Goal: Find specific page/section: Find specific page/section

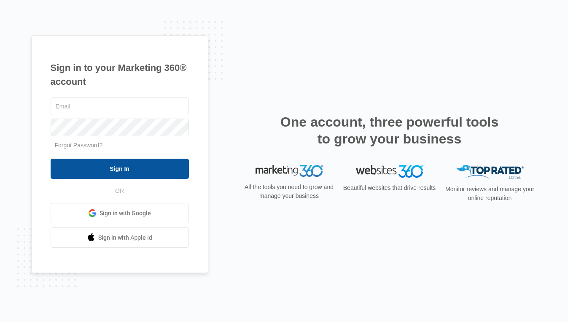
type input "[EMAIL_ADDRESS][PERSON_NAME][DOMAIN_NAME]"
click at [170, 168] on input "Sign In" at bounding box center [120, 168] width 138 height 20
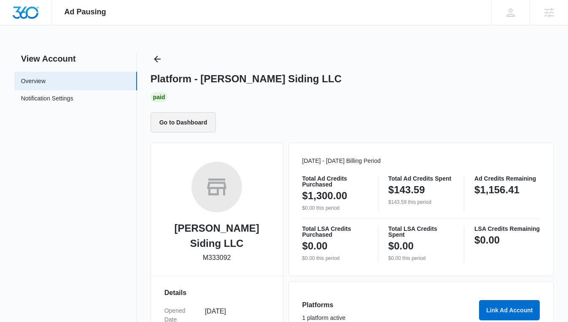
click at [208, 124] on button "Go to Dashboard" at bounding box center [183, 122] width 66 height 20
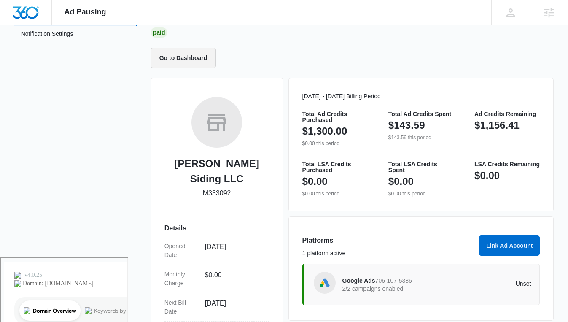
scroll to position [70, 0]
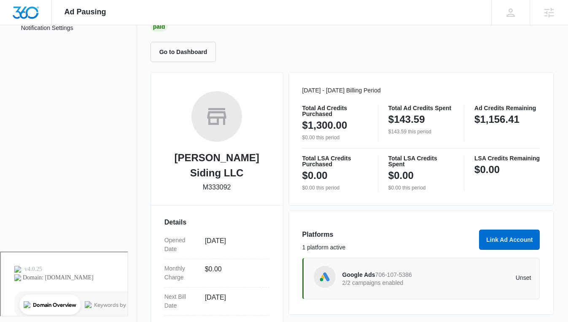
click at [408, 283] on p "2/2 campaigns enabled" at bounding box center [389, 282] width 94 height 6
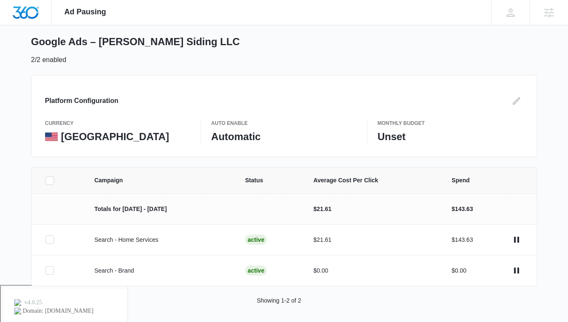
scroll to position [40, 0]
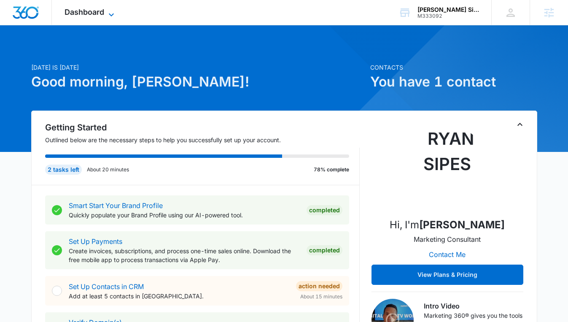
click at [86, 14] on span "Dashboard" at bounding box center [84, 12] width 40 height 9
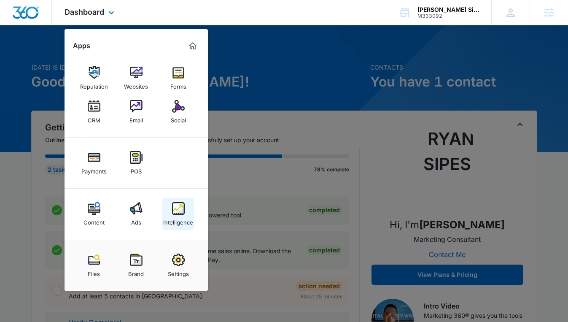
click at [180, 217] on div "Intelligence" at bounding box center [178, 220] width 30 height 11
